Goal: Check status: Check status

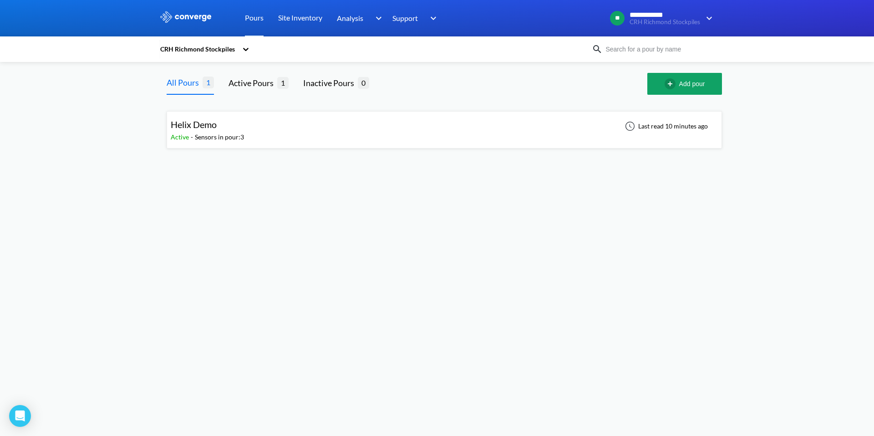
click at [302, 137] on div "Helix Demo Active - Sensors in pour: 3 Last read 10 minutes ago" at bounding box center [444, 129] width 547 height 29
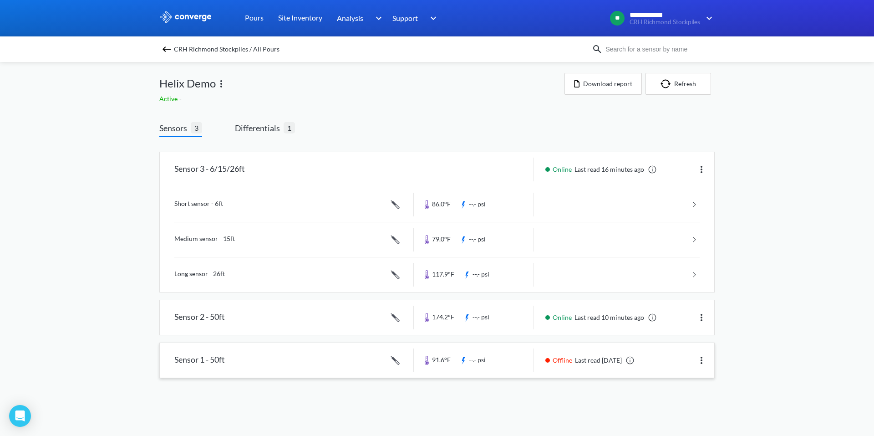
click at [562, 360] on link at bounding box center [437, 360] width 554 height 35
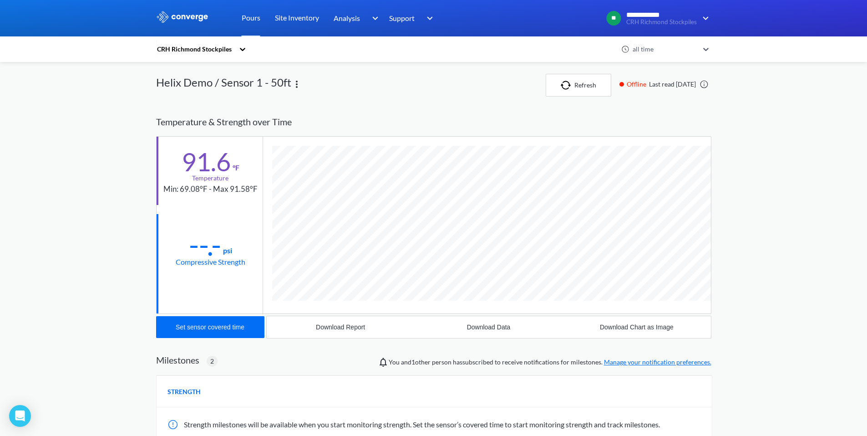
scroll to position [565, 555]
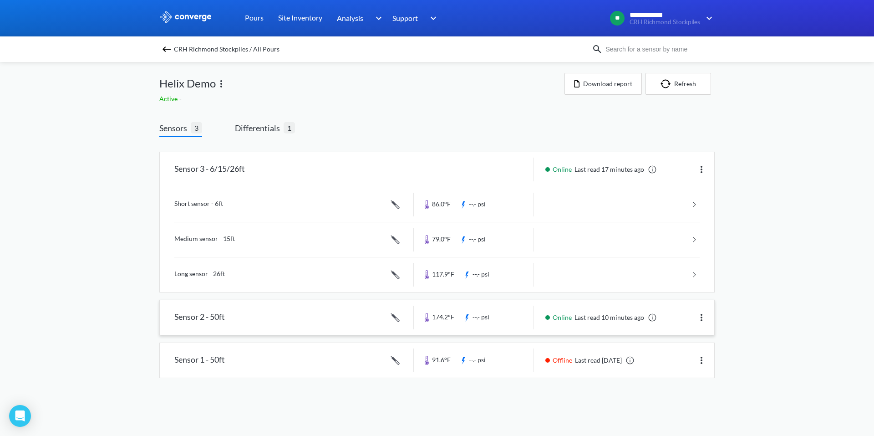
click at [587, 315] on link at bounding box center [437, 317] width 554 height 35
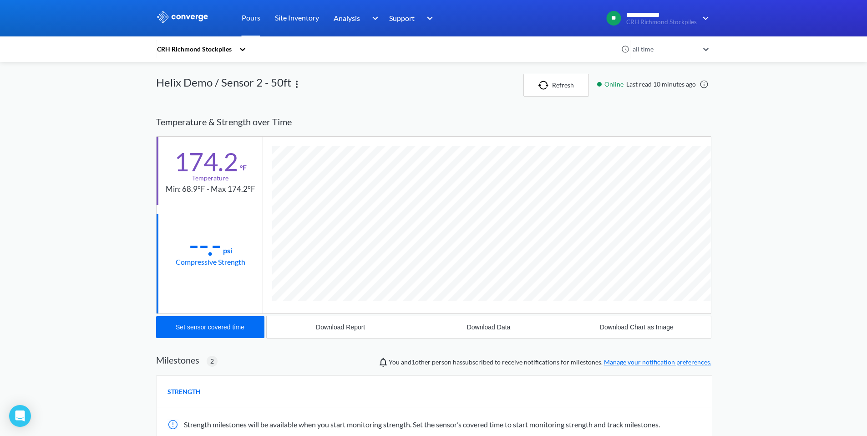
scroll to position [565, 555]
click at [111, 232] on div "**********" at bounding box center [433, 323] width 867 height 646
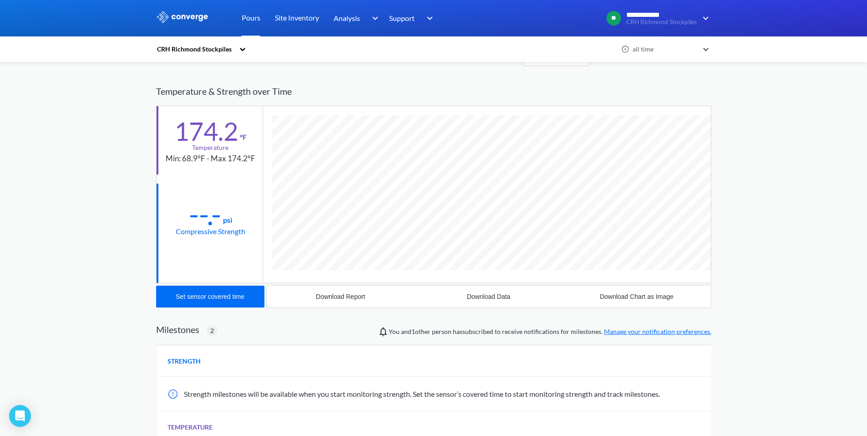
scroll to position [0, 0]
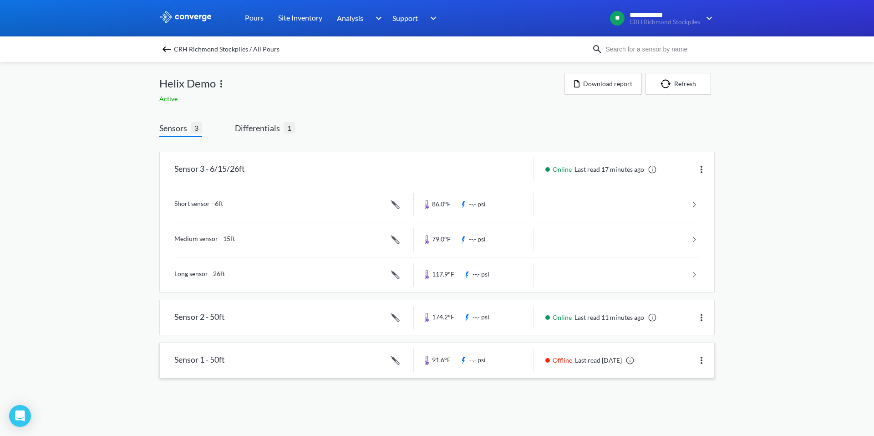
click at [700, 360] on img at bounding box center [701, 360] width 11 height 11
click at [374, 357] on link at bounding box center [437, 360] width 554 height 35
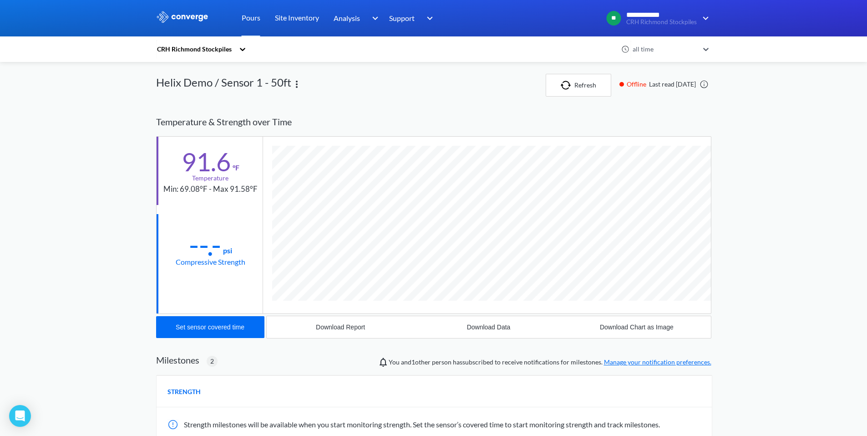
scroll to position [565, 555]
click at [568, 88] on img "button" at bounding box center [568, 85] width 14 height 9
click at [219, 252] on div "--.-" at bounding box center [205, 244] width 32 height 23
